Goal: Task Accomplishment & Management: Use online tool/utility

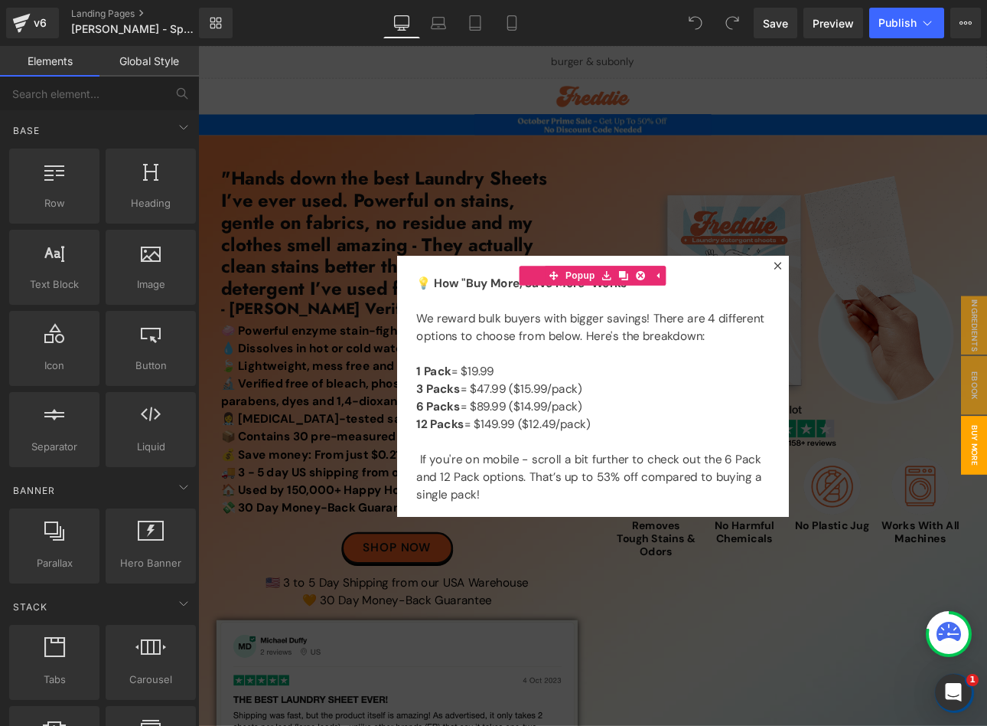
click at [837, 226] on div at bounding box center [661, 445] width 926 height 798
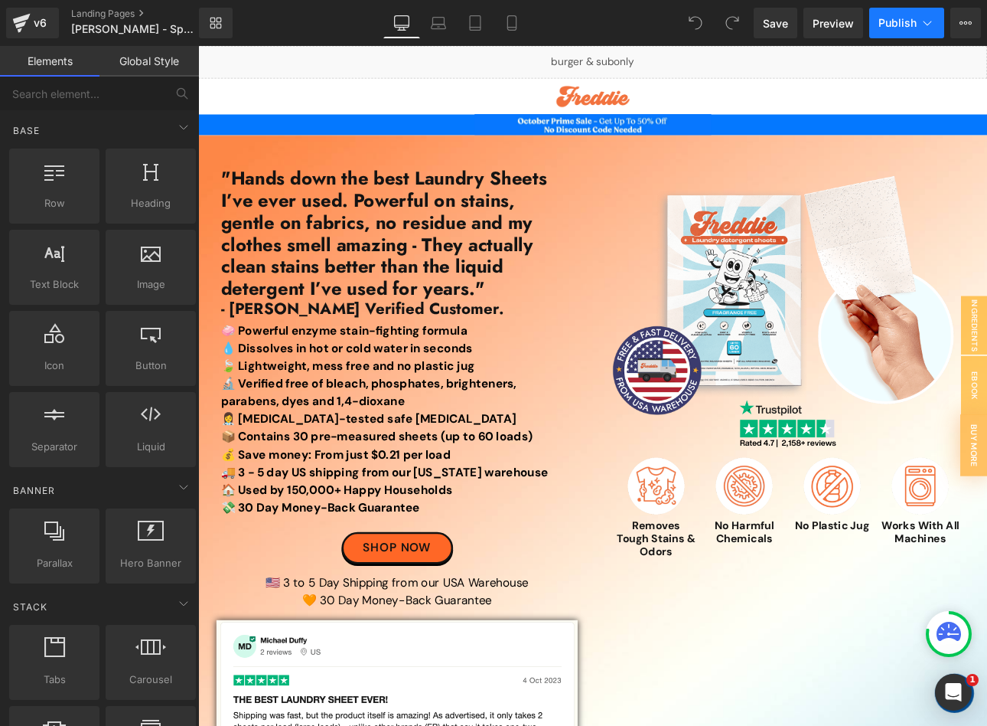
click at [915, 21] on span "Publish" at bounding box center [898, 23] width 38 height 12
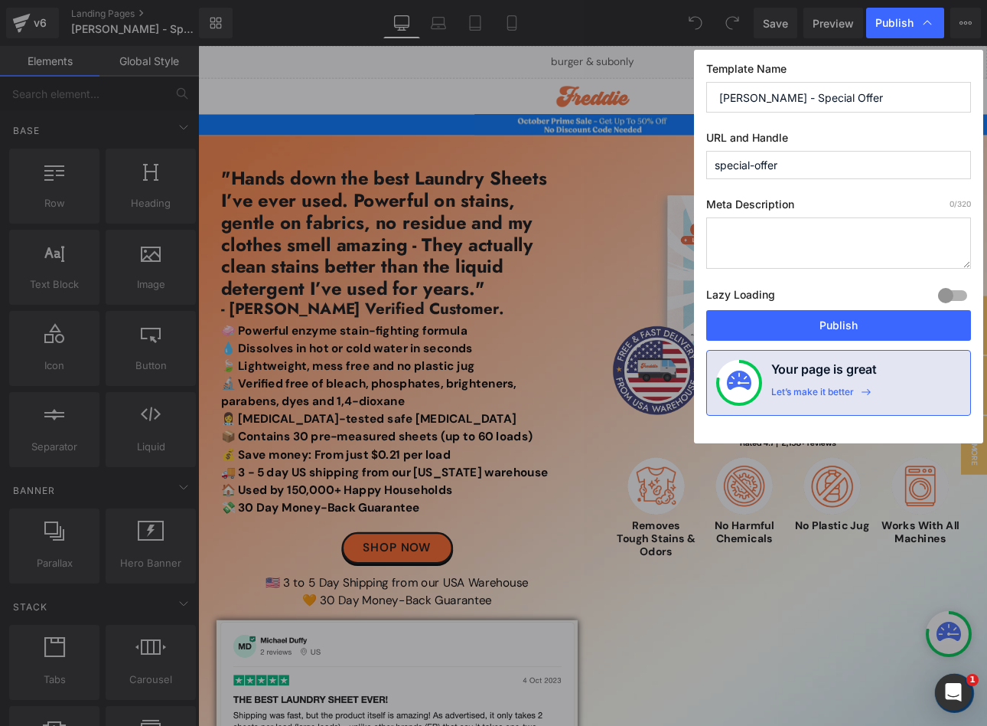
click at [857, 103] on input "Freddie - Special Offer" at bounding box center [839, 97] width 265 height 31
type input "Freddie - Special Offer (review filter dropdown visible)"
click at [873, 173] on input "special-offer" at bounding box center [839, 165] width 265 height 28
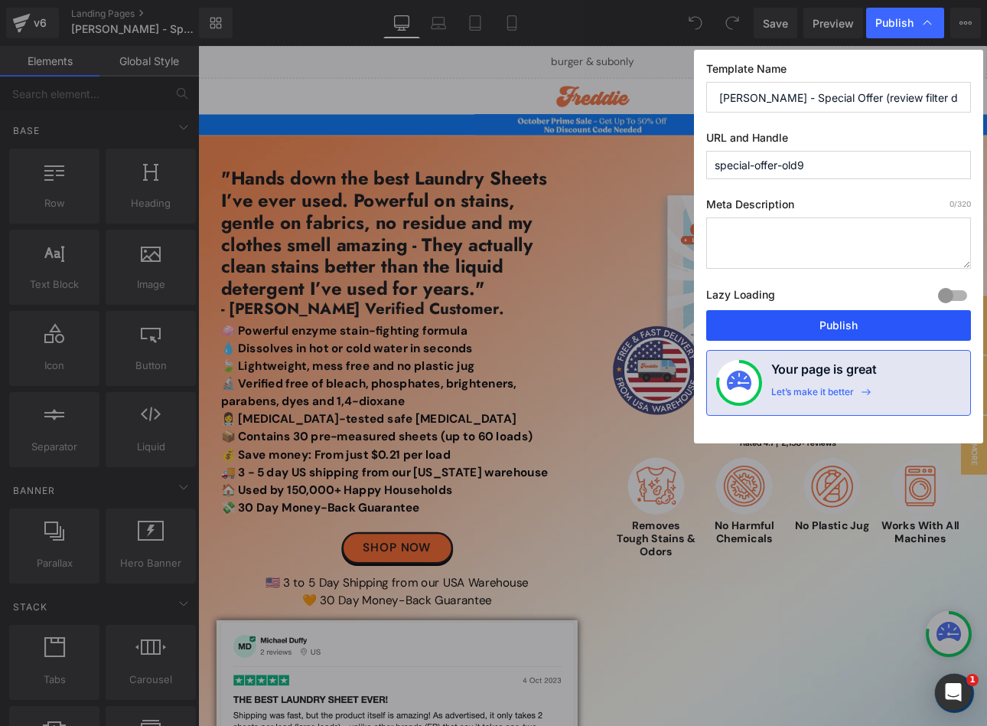
type input "special-offer-old9"
click at [796, 328] on button "Publish" at bounding box center [839, 325] width 265 height 31
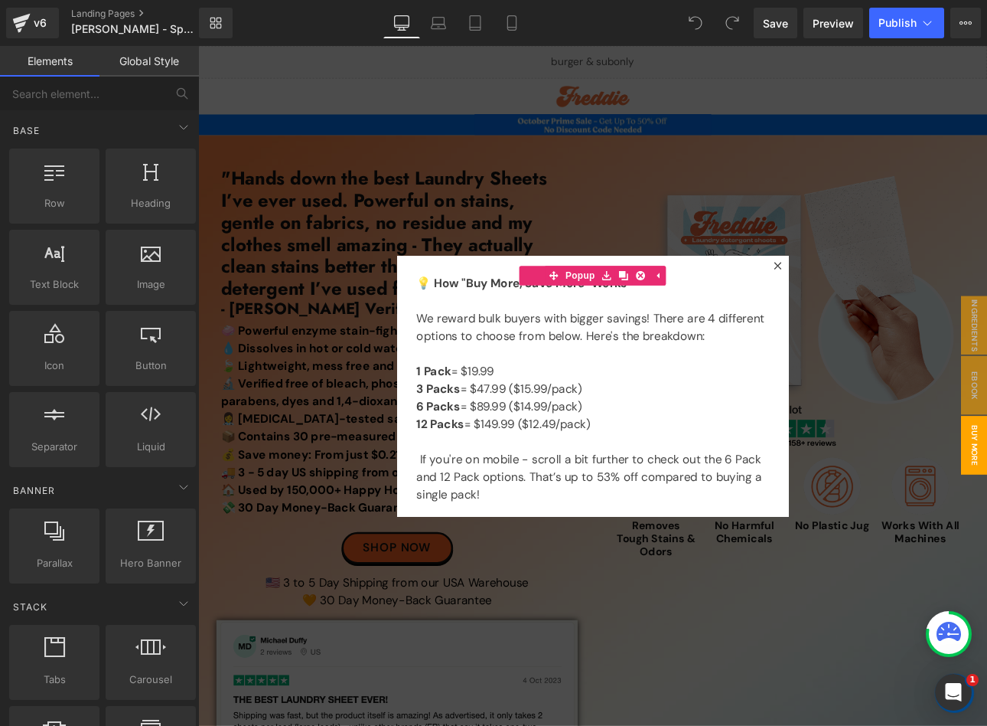
click at [599, 209] on div at bounding box center [661, 445] width 926 height 798
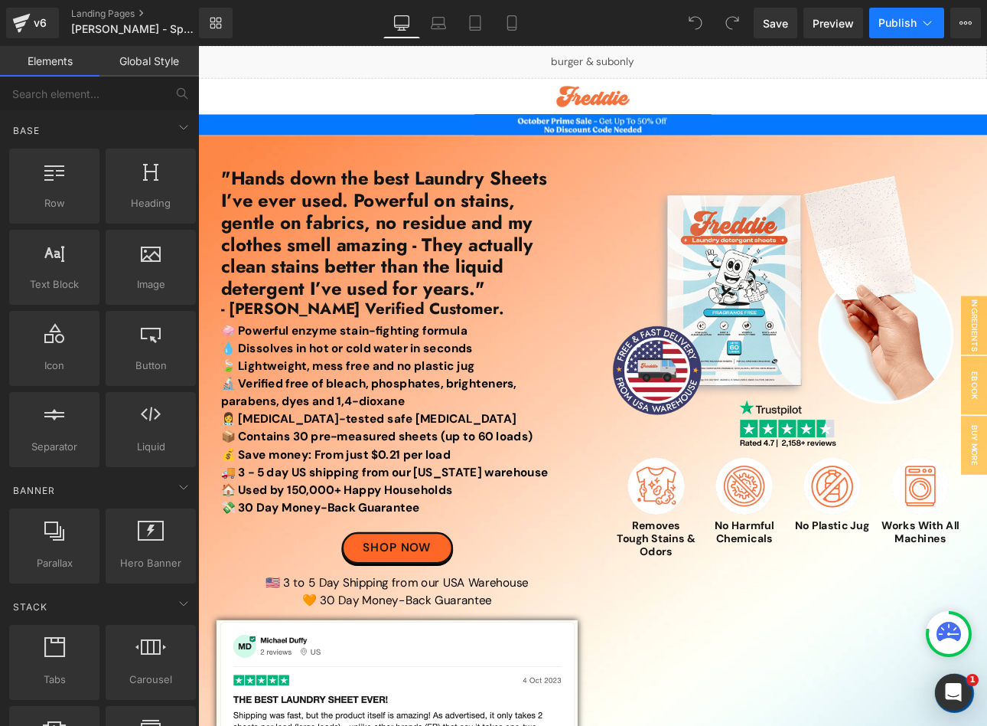
click at [893, 31] on button "Publish" at bounding box center [907, 23] width 75 height 31
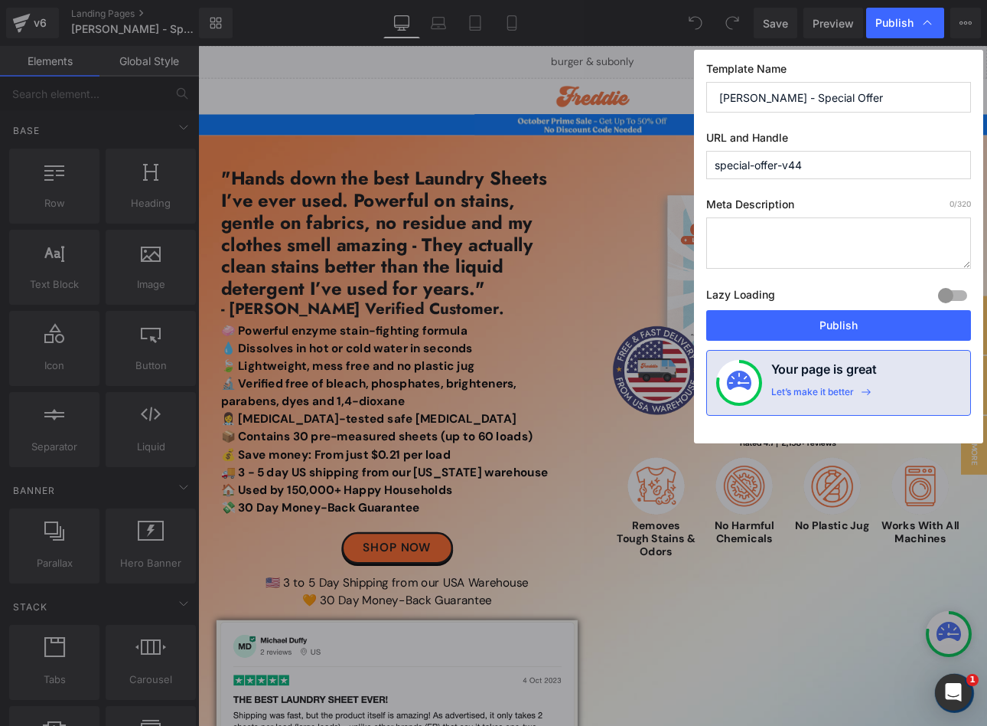
click at [828, 173] on input "special-offer-v44" at bounding box center [839, 165] width 265 height 28
type input "special-offer"
click at [744, 325] on button "Publish" at bounding box center [839, 325] width 265 height 31
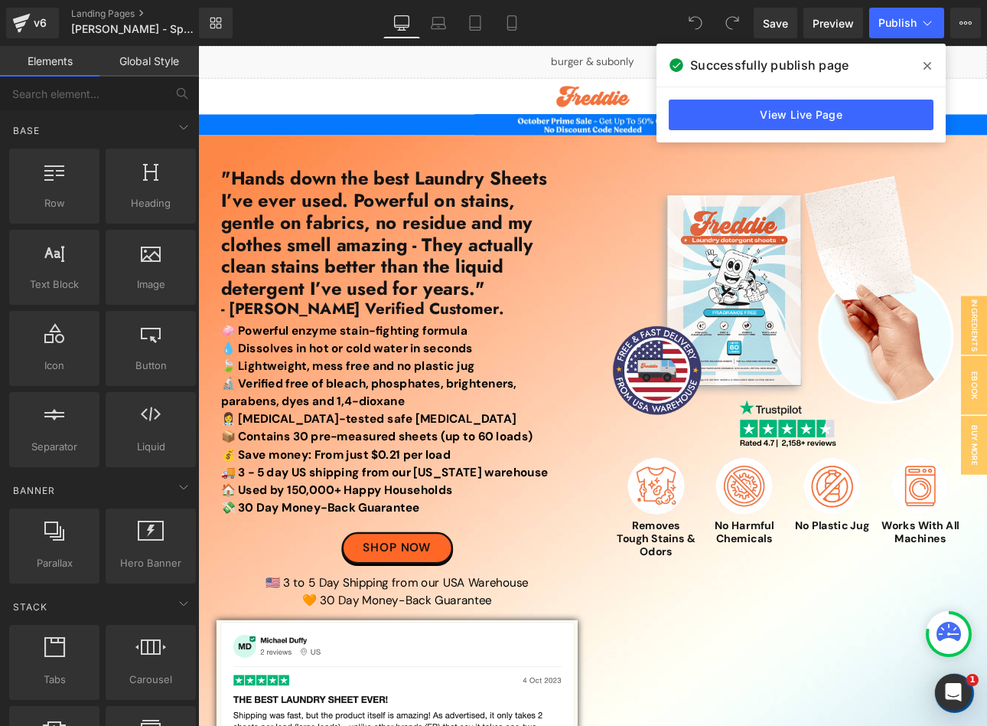
click at [924, 62] on icon at bounding box center [928, 66] width 8 height 12
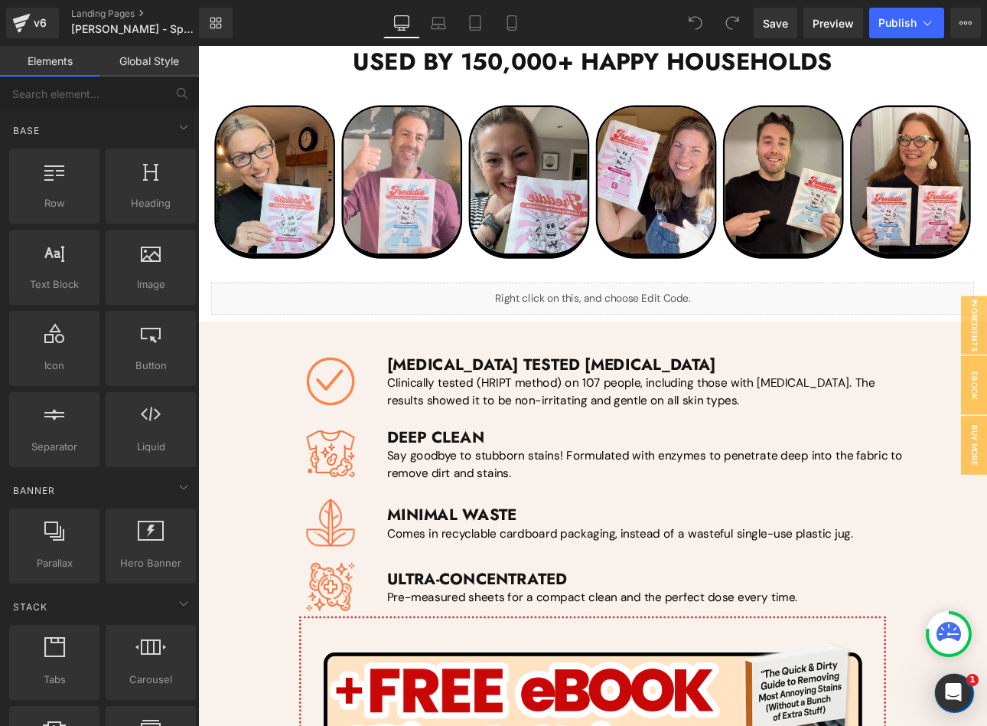
scroll to position [2535, 0]
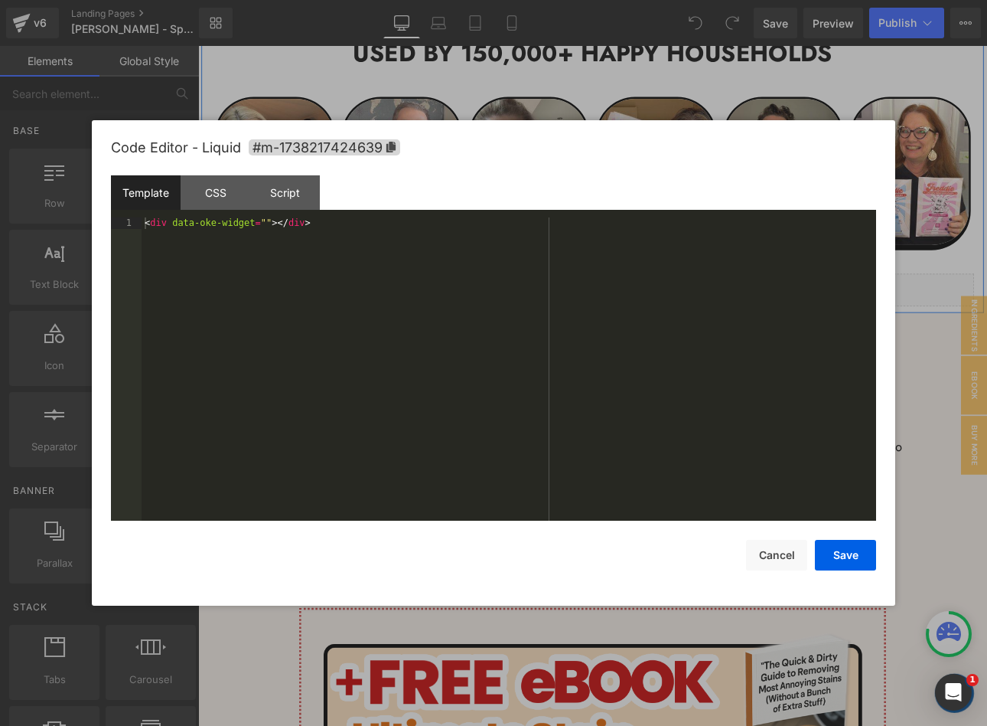
click at [674, 317] on div "Liquid" at bounding box center [662, 332] width 896 height 38
click at [224, 191] on div "CSS" at bounding box center [216, 192] width 70 height 34
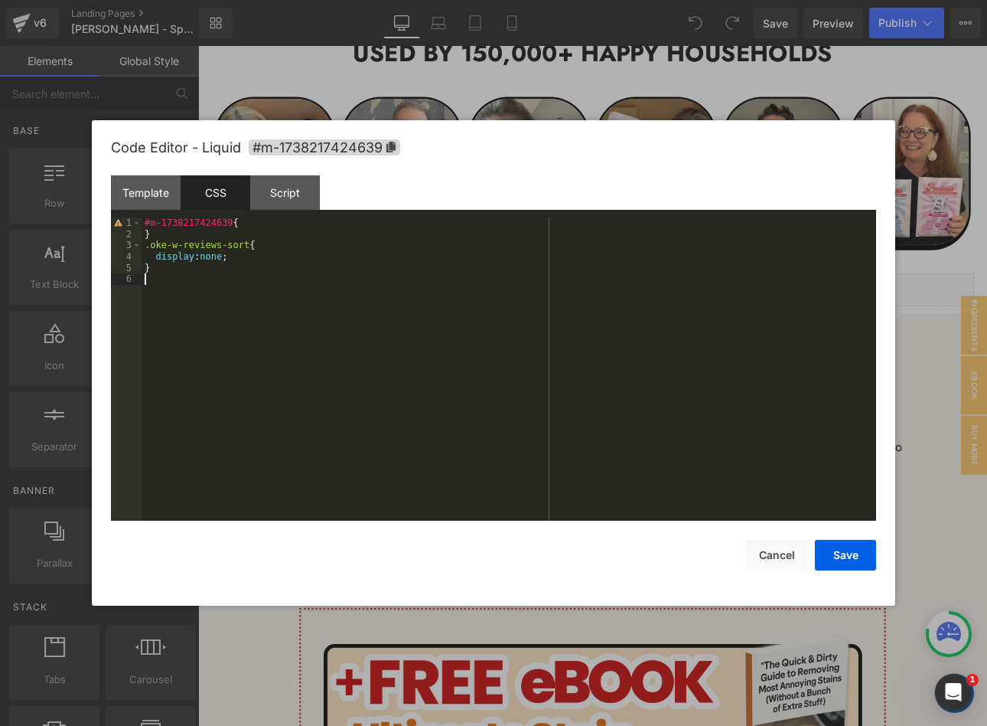
click at [305, 287] on div "#m-1738217424639 { } .oke-w-reviews-sort { display : none ; }" at bounding box center [509, 379] width 735 height 325
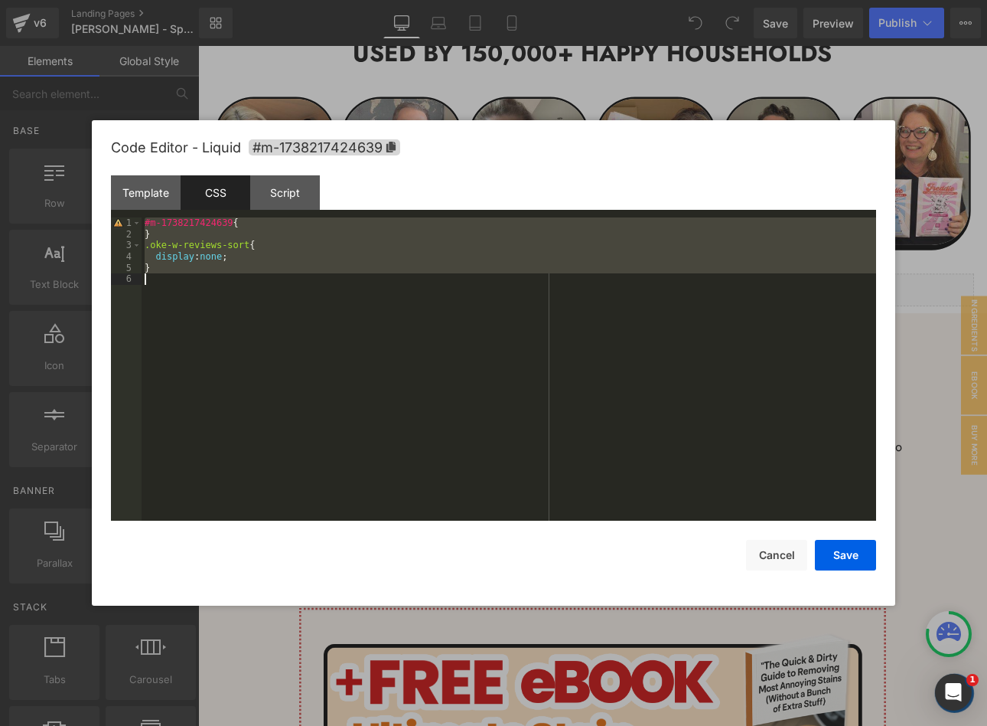
click at [292, 320] on div "#m-1738217424639 { } .oke-w-reviews-sort { display : none ; }" at bounding box center [509, 368] width 735 height 303
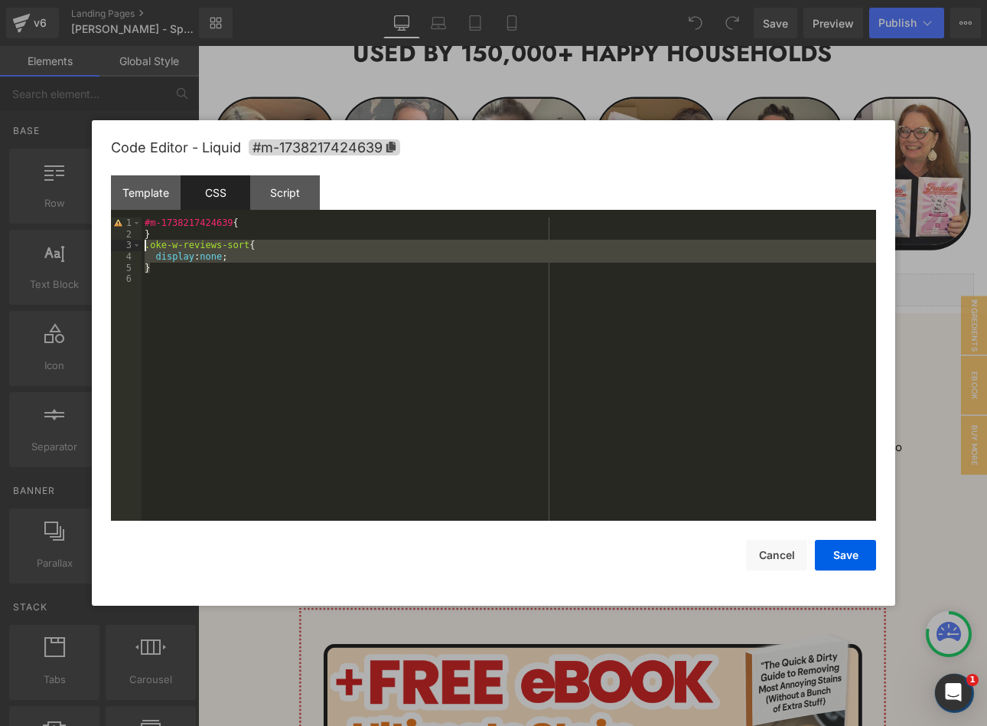
drag, startPoint x: 159, startPoint y: 266, endPoint x: 142, endPoint y: 248, distance: 24.9
click at [142, 248] on div "#m-1738217424639 { } .oke-w-reviews-sort { display : none ; }" at bounding box center [509, 379] width 735 height 325
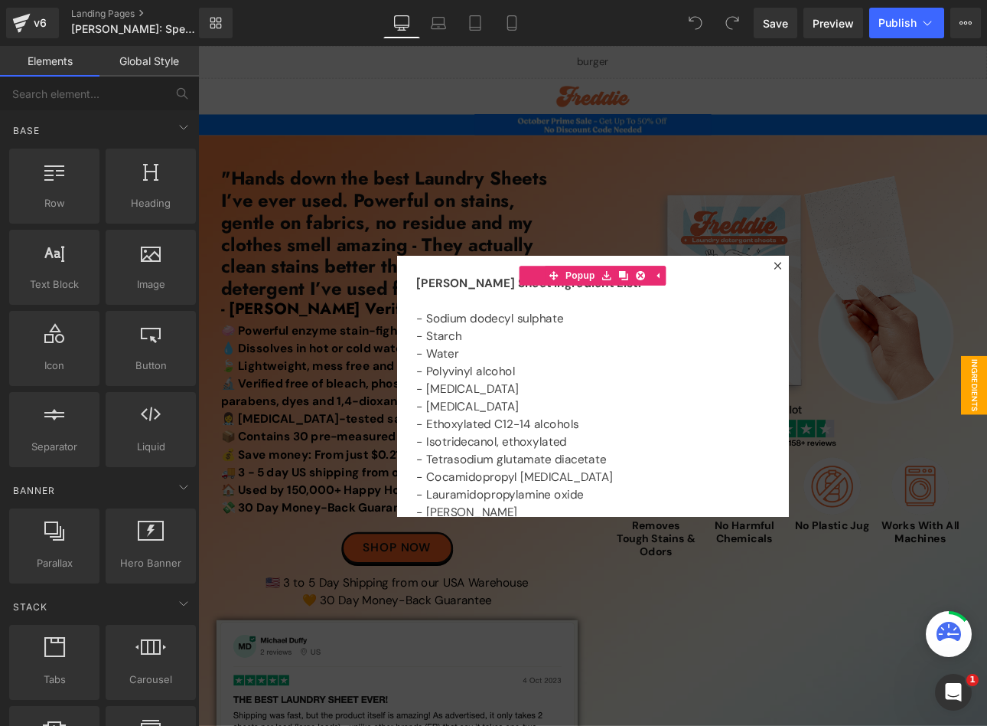
click at [879, 212] on div at bounding box center [661, 445] width 926 height 798
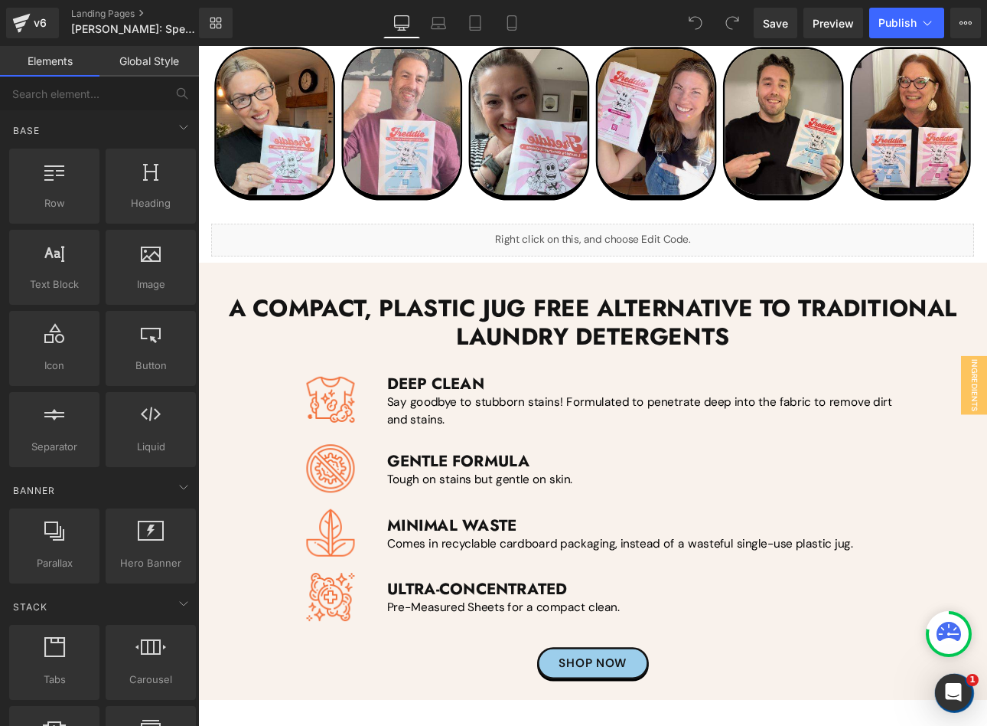
scroll to position [2603, 0]
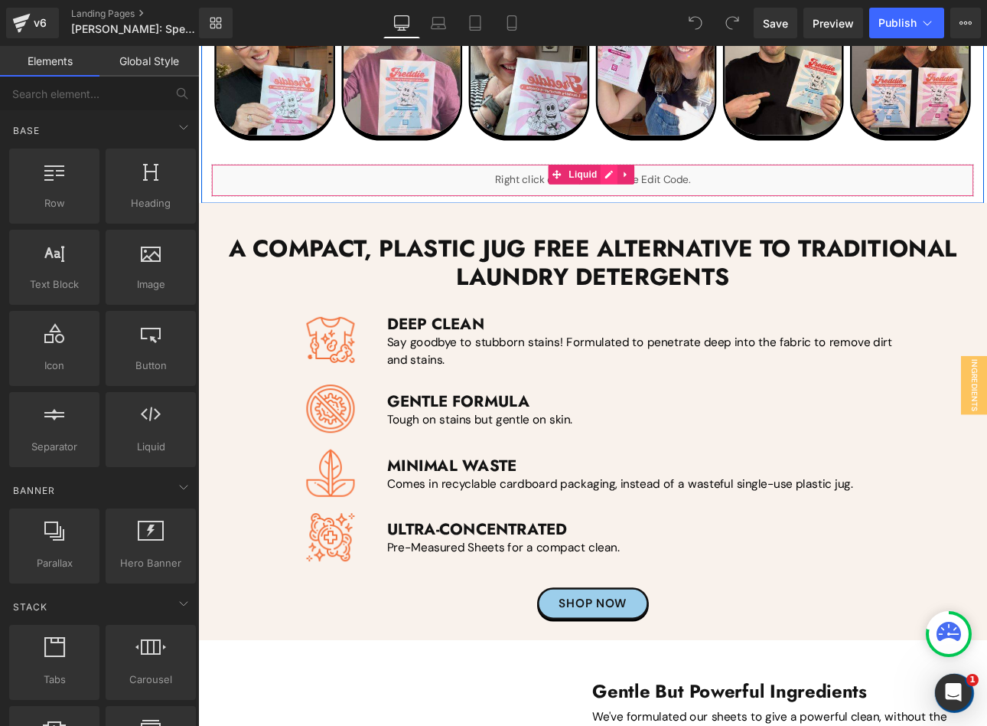
click at [681, 188] on div "Liquid" at bounding box center [662, 203] width 896 height 38
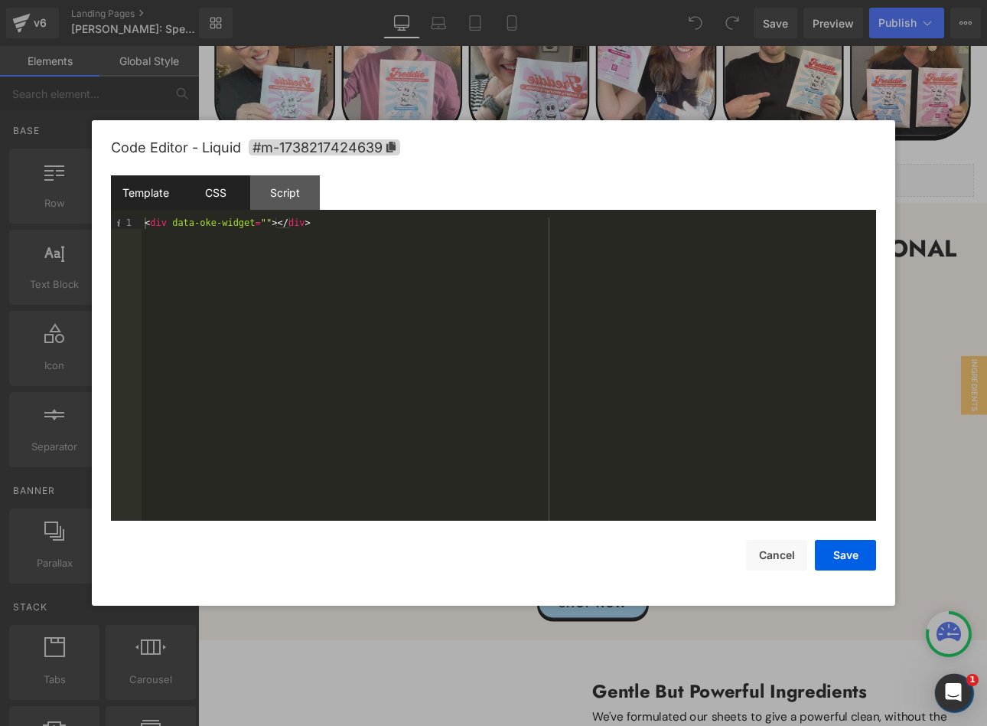
click at [212, 188] on div "CSS" at bounding box center [216, 192] width 70 height 34
click at [157, 254] on div "#m-1738217424639 { }" at bounding box center [509, 379] width 735 height 325
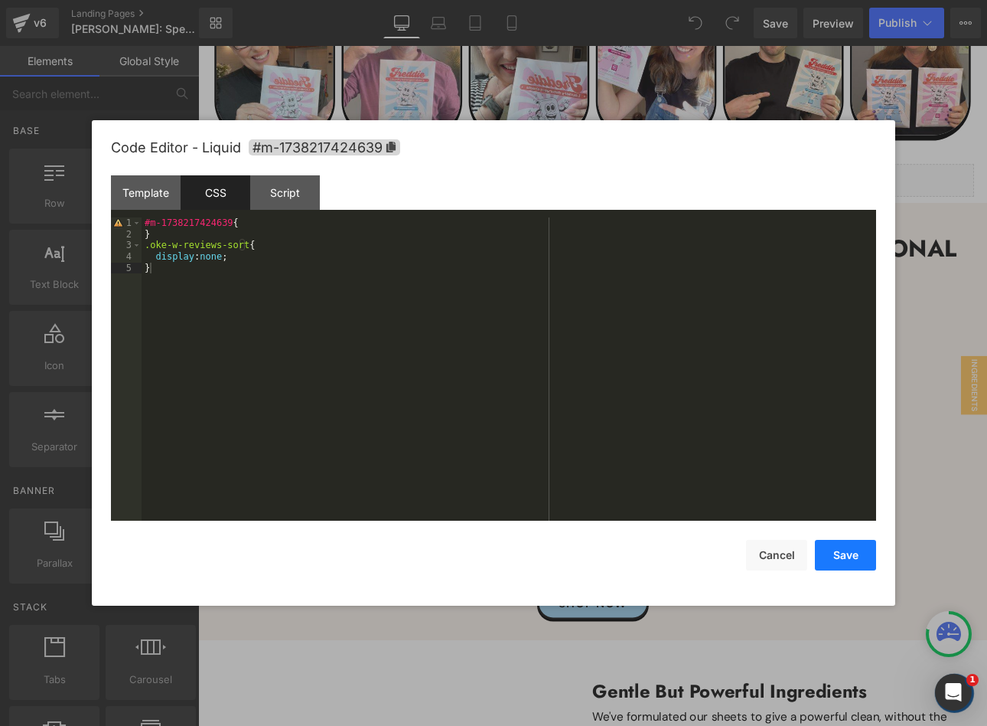
drag, startPoint x: 867, startPoint y: 549, endPoint x: 868, endPoint y: 541, distance: 7.8
click at [868, 549] on button "Save" at bounding box center [845, 555] width 61 height 31
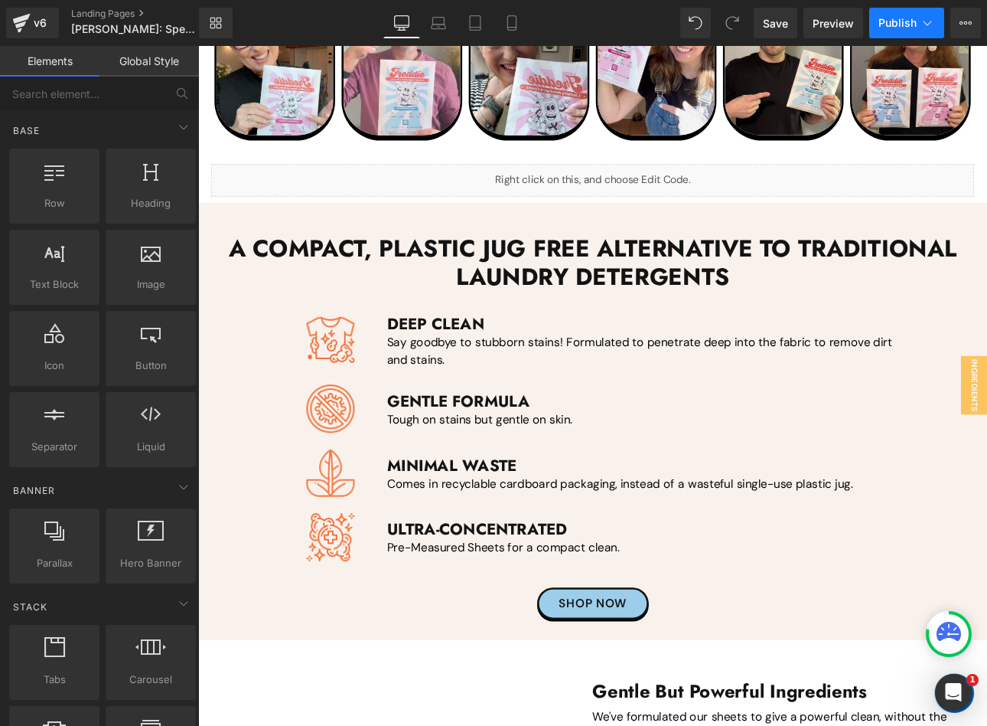
click at [882, 17] on span "Publish" at bounding box center [898, 23] width 38 height 12
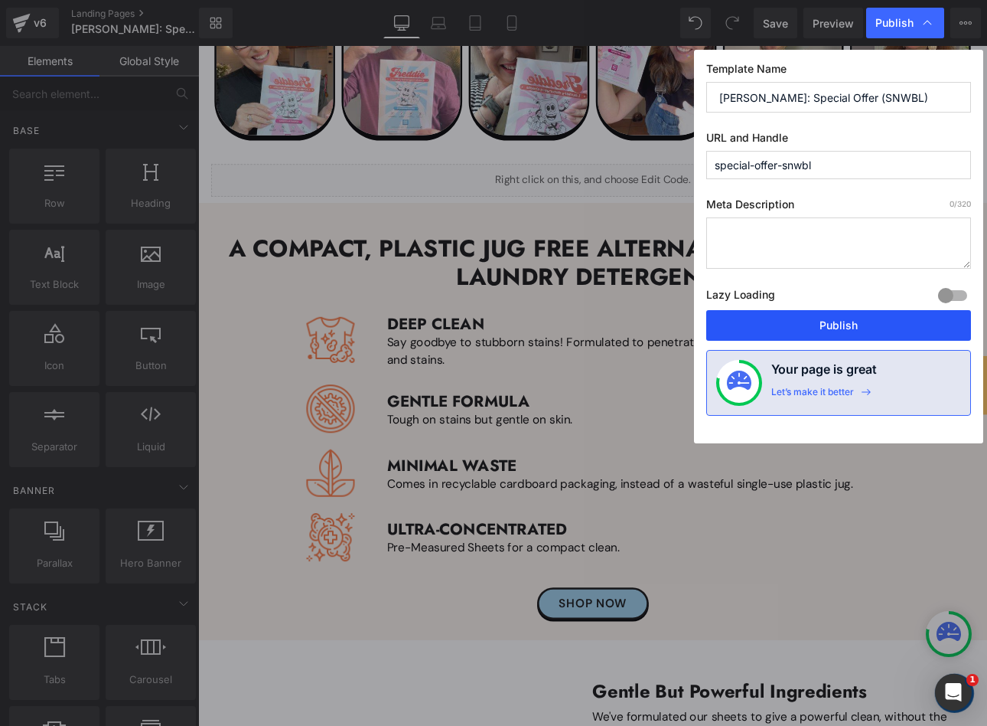
click at [793, 328] on button "Publish" at bounding box center [839, 325] width 265 height 31
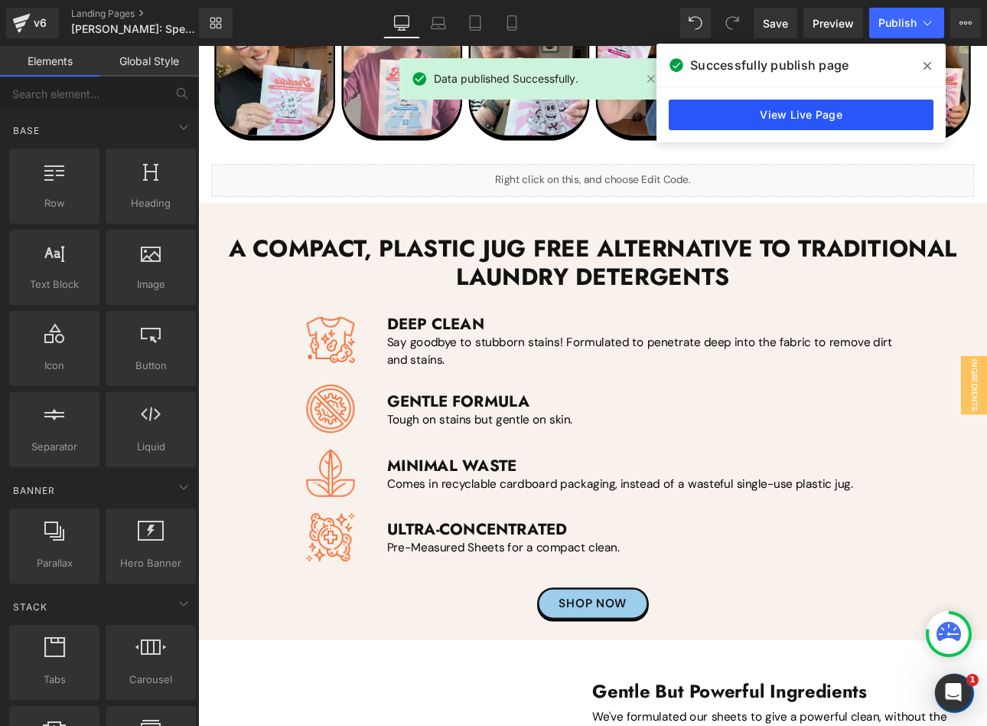
click at [852, 127] on link "View Live Page" at bounding box center [801, 115] width 265 height 31
